Goal: Find specific page/section: Find specific page/section

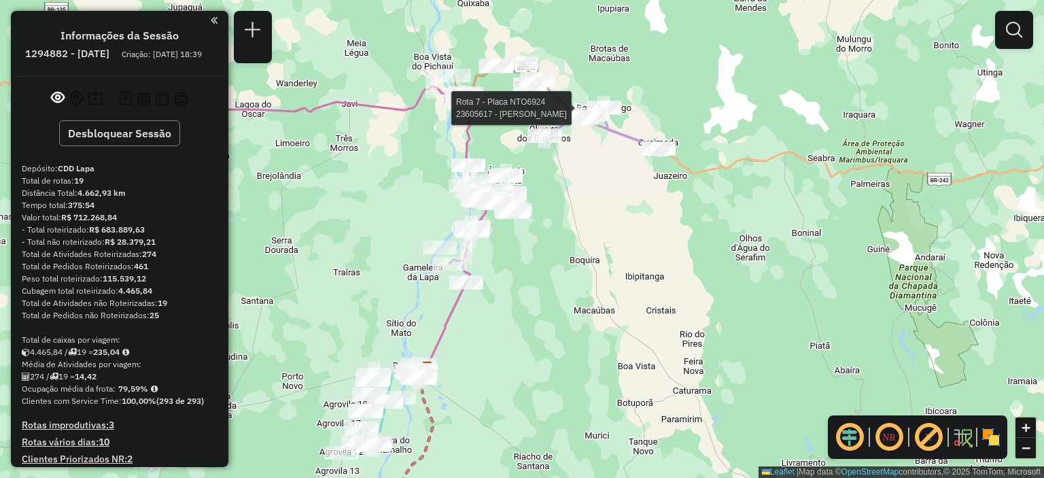
drag, startPoint x: 586, startPoint y: 138, endPoint x: 604, endPoint y: 218, distance: 82.1
click at [634, 115] on div "Rota 7 - Placa NTO6924 23605617 - MERCADINHO OLIVEIRA Janela de atendimento Gra…" at bounding box center [522, 239] width 1044 height 478
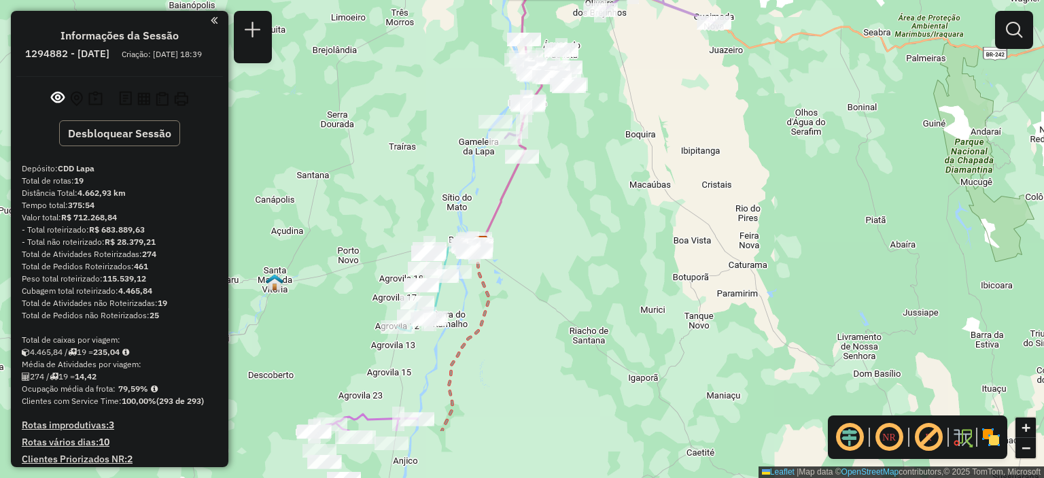
drag, startPoint x: 541, startPoint y: 330, endPoint x: 578, endPoint y: 221, distance: 114.8
click at [578, 221] on div "Rota 7 - Placa NTO6924 23605617 - MERCADINHO OLIVEIRA Janela de atendimento Gra…" at bounding box center [522, 239] width 1044 height 478
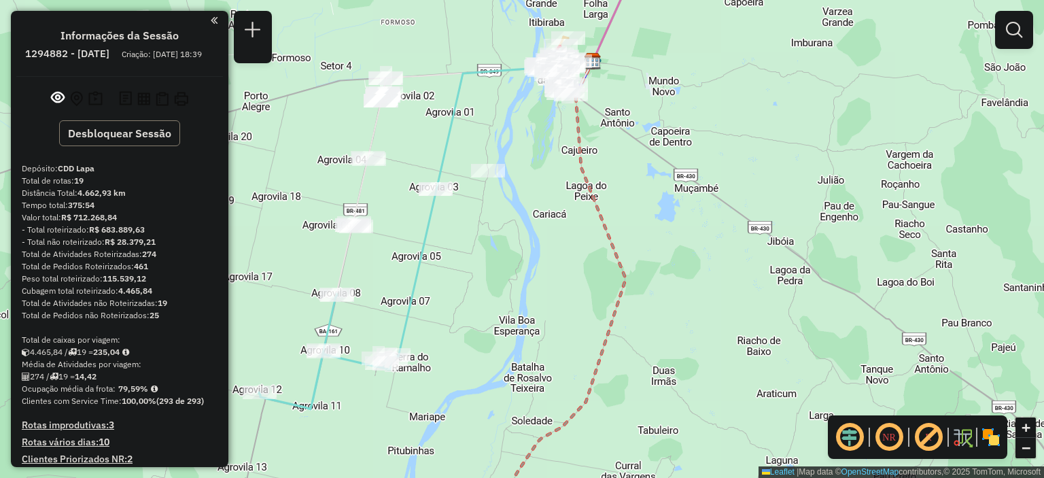
drag, startPoint x: 498, startPoint y: 251, endPoint x: 538, endPoint y: 264, distance: 42.8
click at [538, 264] on div "Rota 7 - Placa NTO6924 23605617 - MERCADINHO OLIVEIRA Janela de atendimento Gra…" at bounding box center [522, 239] width 1044 height 478
